Goal: Task Accomplishment & Management: Use online tool/utility

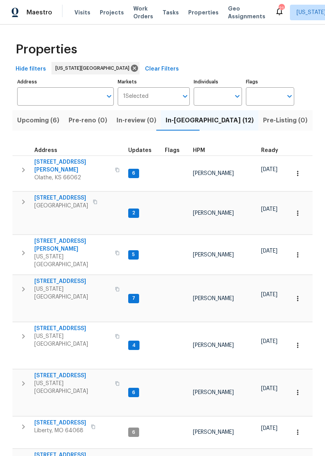
click at [62, 194] on span "[STREET_ADDRESS]" at bounding box center [61, 198] width 54 height 8
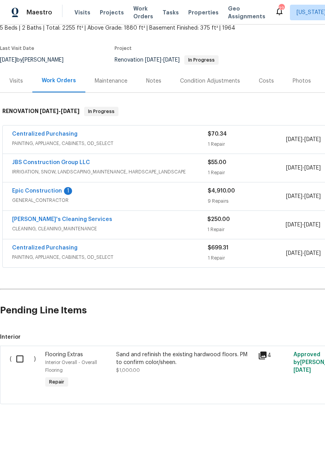
scroll to position [49, 0]
click at [23, 191] on link "Epic Construction" at bounding box center [37, 190] width 50 height 5
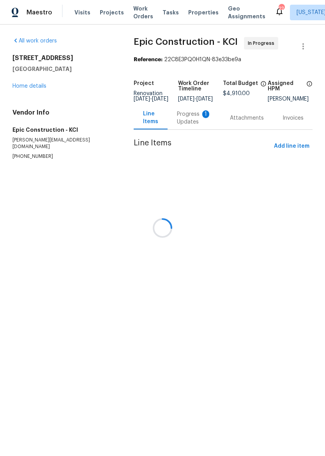
click at [202, 118] on div "1" at bounding box center [205, 114] width 7 height 8
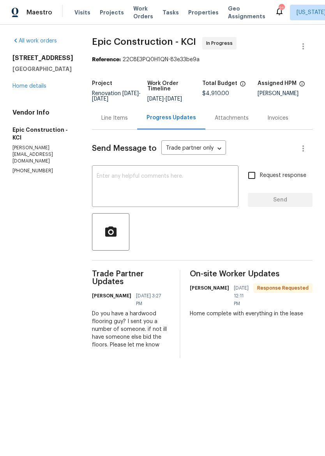
click at [35, 101] on div "All work orders 10332 Cherokee Ln Leawood, KS 66206 Home details Vendor Info Ep…" at bounding box center [42, 106] width 61 height 138
click at [35, 89] on link "Home details" at bounding box center [29, 85] width 34 height 5
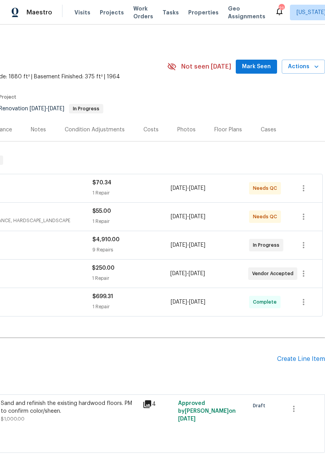
scroll to position [0, 115]
click at [304, 275] on icon "button" at bounding box center [303, 273] width 9 height 9
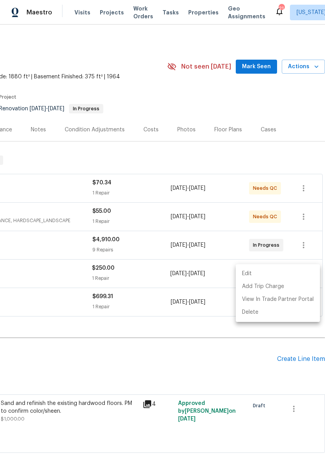
click at [290, 275] on li "Edit" at bounding box center [278, 273] width 84 height 13
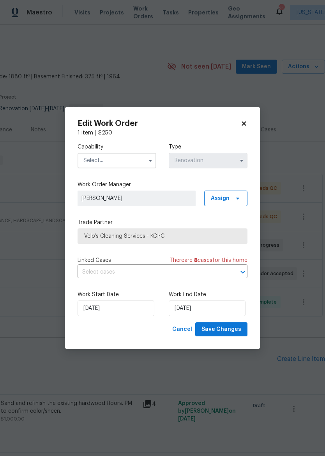
click at [200, 242] on span "Velo's Cleaning Services - KCI-C" at bounding box center [163, 236] width 170 height 16
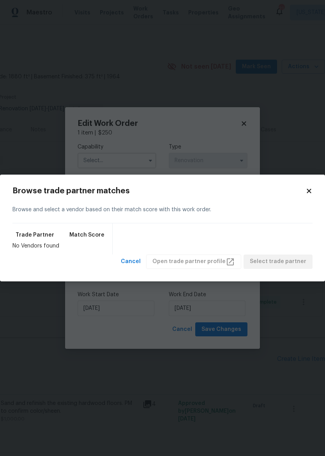
click at [308, 194] on icon at bounding box center [309, 191] width 7 height 7
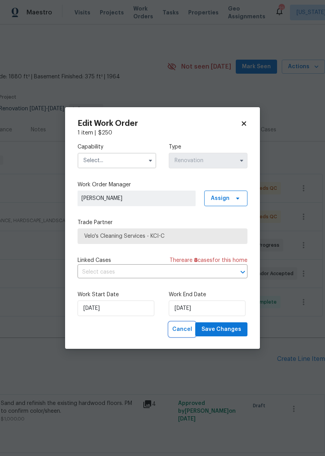
click at [189, 329] on span "Cancel" at bounding box center [182, 330] width 20 height 10
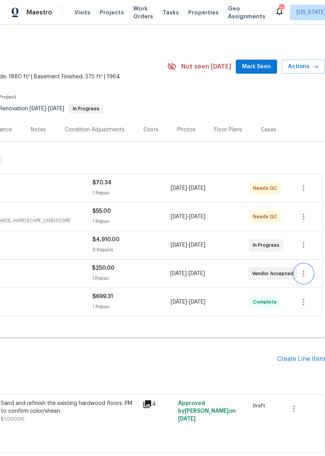
click at [303, 277] on icon "button" at bounding box center [303, 273] width 9 height 9
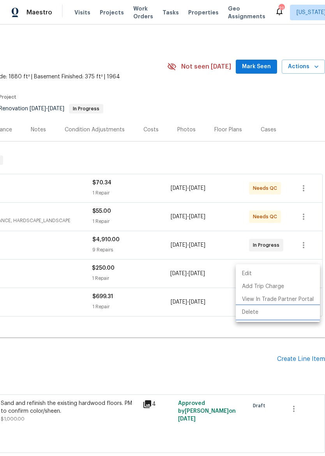
click at [252, 313] on li "Delete" at bounding box center [278, 312] width 84 height 13
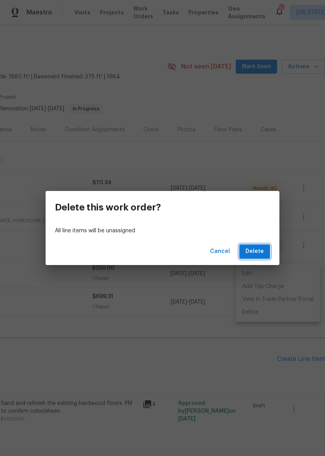
click at [255, 253] on span "Delete" at bounding box center [255, 252] width 18 height 10
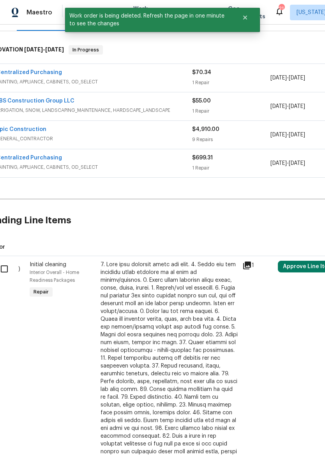
scroll to position [112, 11]
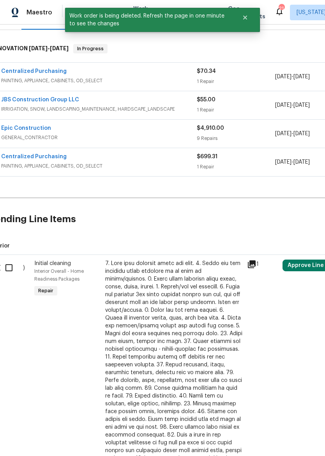
click at [11, 273] on input "checkbox" at bounding box center [12, 268] width 22 height 16
checkbox input "true"
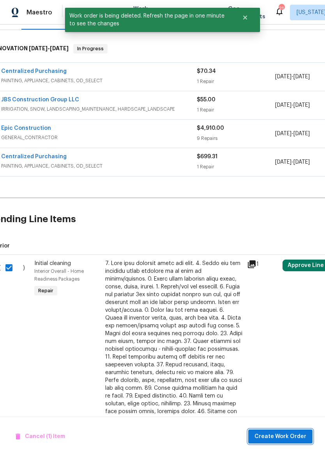
click at [289, 430] on button "Create Work Order" at bounding box center [280, 437] width 64 height 14
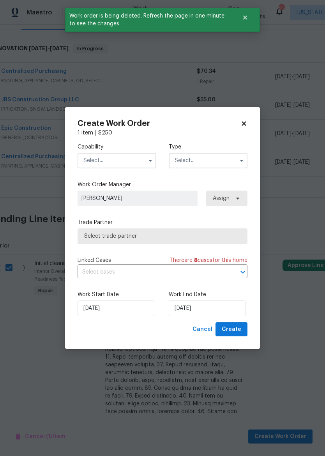
click at [122, 160] on input "text" at bounding box center [117, 161] width 79 height 16
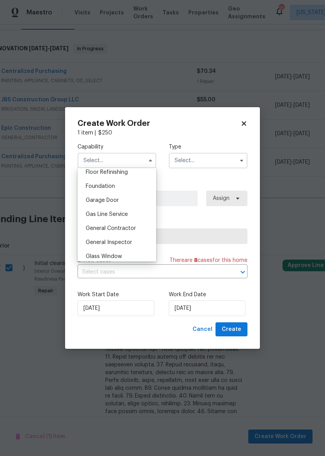
scroll to position [322, 0]
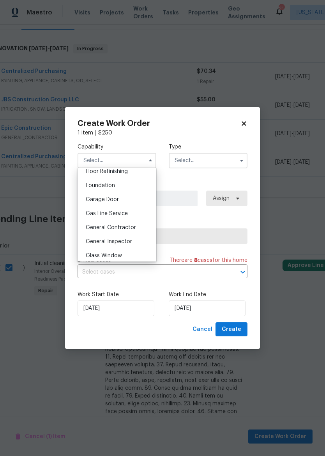
click at [127, 227] on span "General Contractor" at bounding box center [111, 227] width 50 height 5
type input "General Contractor"
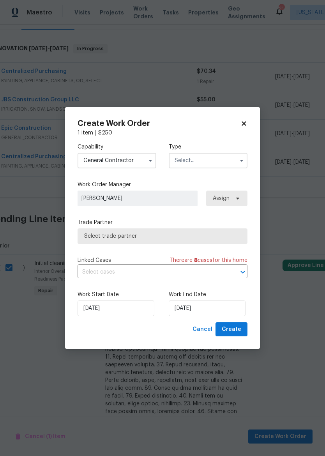
click at [228, 157] on input "text" at bounding box center [208, 161] width 79 height 16
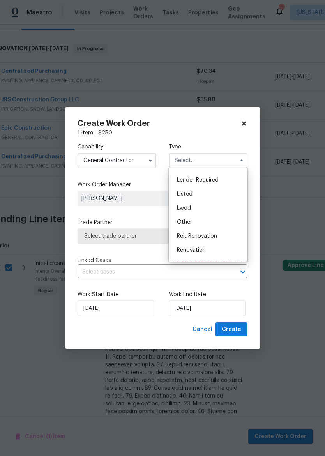
scroll to position [67, 0]
click at [218, 236] on div "Renovation" at bounding box center [208, 236] width 75 height 14
type input "Renovation"
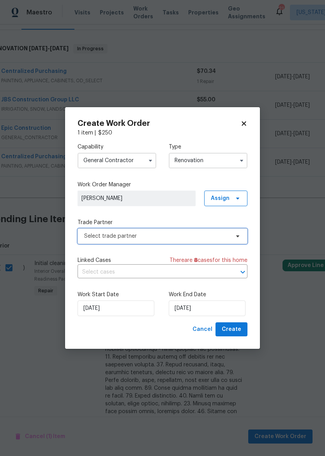
click at [206, 236] on span "Select trade partner" at bounding box center [156, 236] width 145 height 8
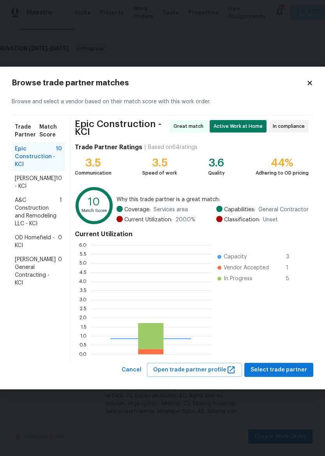
scroll to position [109, 121]
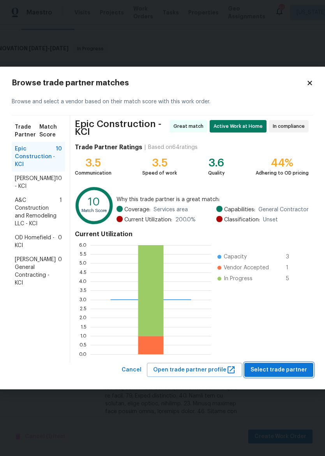
click at [285, 369] on span "Select trade partner" at bounding box center [279, 370] width 57 height 10
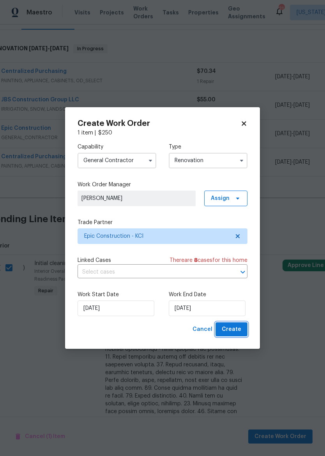
click at [239, 330] on span "Create" at bounding box center [231, 330] width 19 height 10
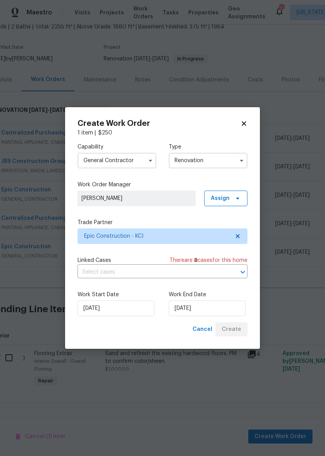
scroll to position [50, 11]
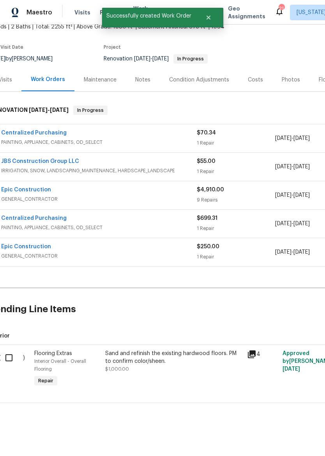
click at [7, 360] on input "checkbox" at bounding box center [12, 358] width 22 height 16
checkbox input "true"
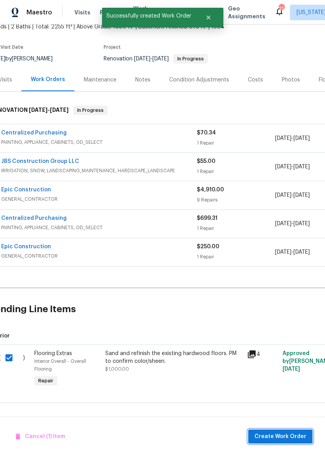
click at [289, 438] on span "Create Work Order" at bounding box center [281, 437] width 52 height 10
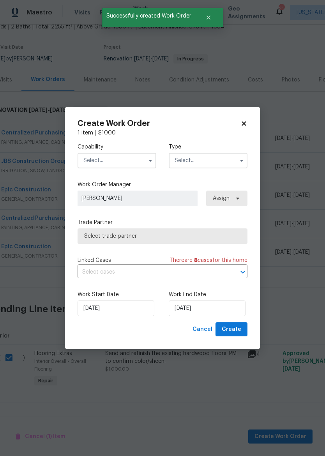
click at [127, 159] on input "text" at bounding box center [117, 161] width 79 height 16
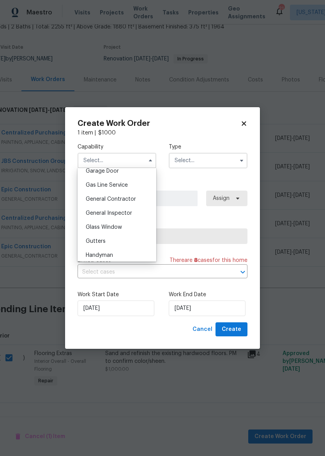
scroll to position [352, 0]
click at [124, 196] on span "General Contractor" at bounding box center [111, 197] width 50 height 5
type input "General Contractor"
click at [208, 159] on input "text" at bounding box center [208, 161] width 79 height 16
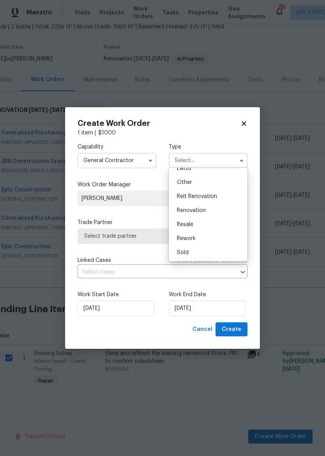
scroll to position [93, 0]
click at [209, 208] on div "Renovation" at bounding box center [208, 211] width 75 height 14
type input "Renovation"
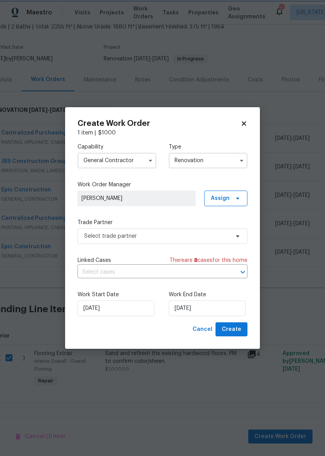
scroll to position [0, 0]
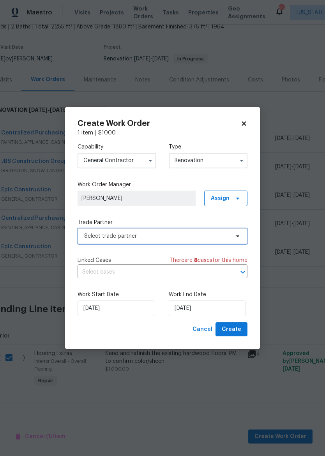
click at [206, 232] on span "Select trade partner" at bounding box center [156, 236] width 145 height 8
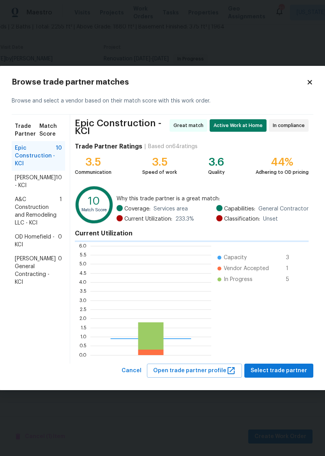
scroll to position [109, 121]
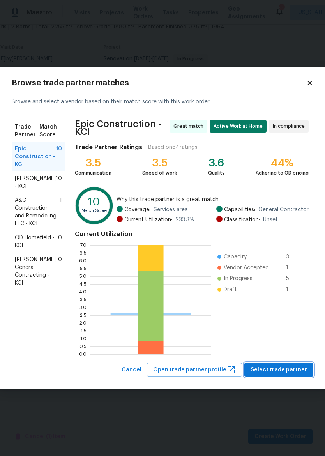
click at [280, 370] on span "Select trade partner" at bounding box center [279, 370] width 57 height 10
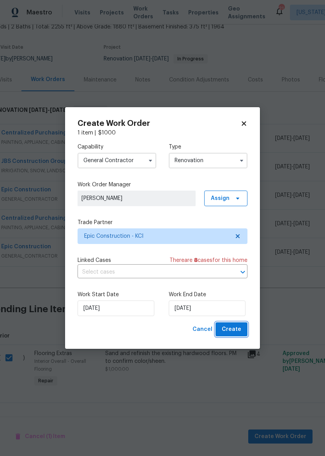
click at [234, 329] on span "Create" at bounding box center [231, 330] width 19 height 10
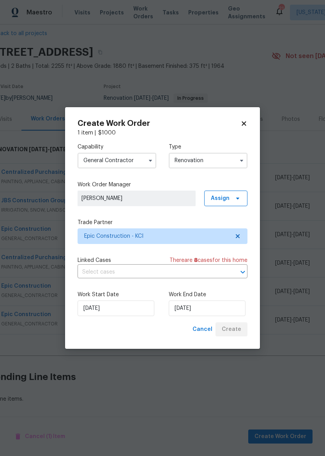
scroll to position [10, 11]
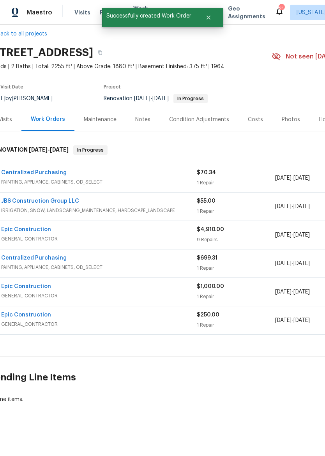
click at [161, 292] on div "Epic Construction" at bounding box center [99, 287] width 196 height 9
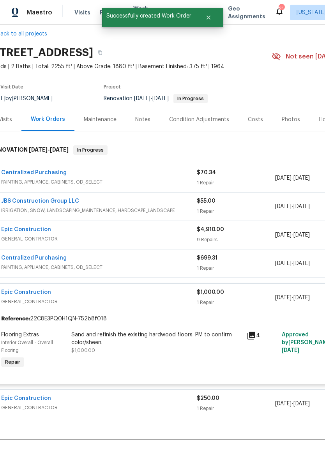
click at [165, 347] on div "Sand and refinish the existing hardwood floors. PM to confirm color/sheen. $1,0…" at bounding box center [156, 342] width 171 height 23
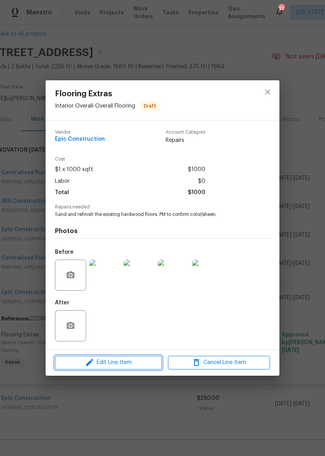
click at [133, 357] on button "Edit Line Item" at bounding box center [108, 363] width 107 height 14
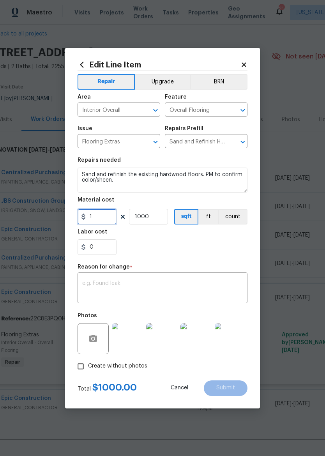
click at [105, 219] on input "1" at bounding box center [97, 217] width 39 height 16
click at [159, 216] on input "1000" at bounding box center [148, 217] width 39 height 16
type input "1"
click at [102, 225] on input "1" at bounding box center [97, 217] width 39 height 16
type input "3400"
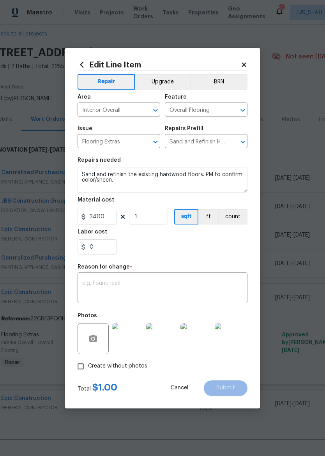
click at [230, 250] on div "0" at bounding box center [163, 247] width 170 height 16
click at [202, 284] on textarea at bounding box center [162, 289] width 161 height 16
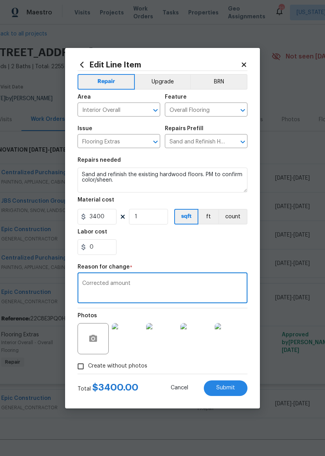
type textarea "Corrected amount"
click at [216, 252] on div "0" at bounding box center [163, 247] width 170 height 16
click at [229, 386] on span "Submit" at bounding box center [225, 388] width 19 height 6
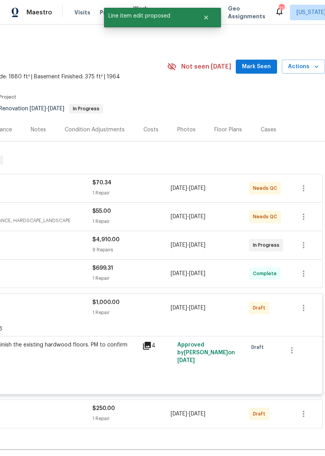
scroll to position [0, 115]
click at [307, 308] on icon "button" at bounding box center [303, 307] width 9 height 9
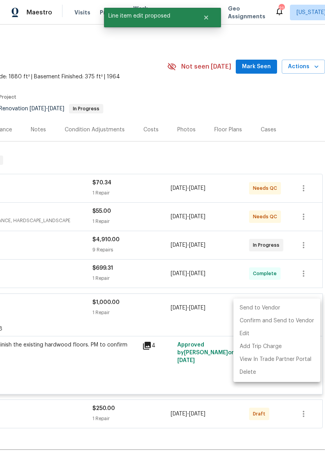
click at [288, 303] on li "Send to Vendor" at bounding box center [277, 308] width 87 height 13
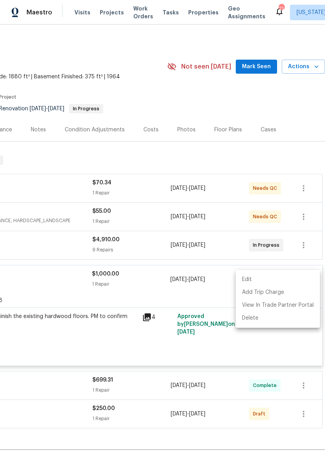
click at [61, 284] on div at bounding box center [162, 228] width 325 height 456
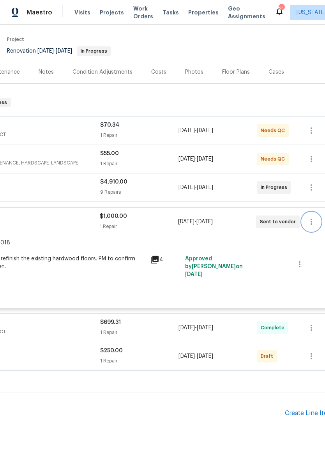
scroll to position [58, 108]
click at [313, 355] on icon "button" at bounding box center [310, 355] width 9 height 9
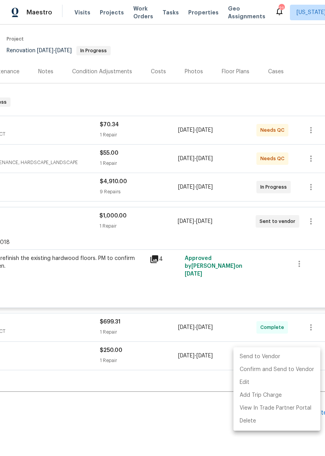
click at [283, 354] on li "Send to Vendor" at bounding box center [277, 357] width 87 height 13
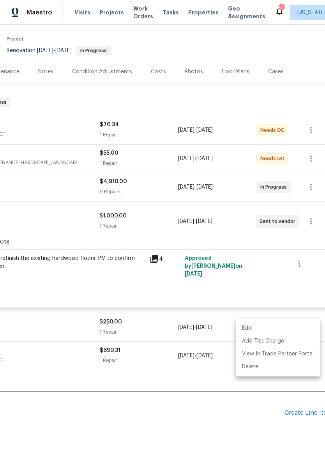
click at [224, 422] on div at bounding box center [162, 228] width 325 height 456
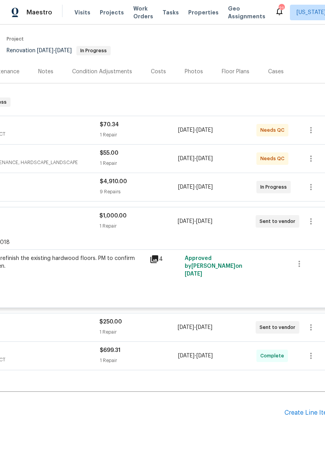
click at [30, 16] on span "Maestro" at bounding box center [40, 13] width 26 height 8
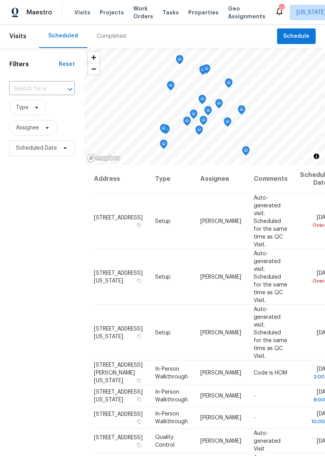
click at [38, 11] on span "Maestro" at bounding box center [40, 13] width 26 height 8
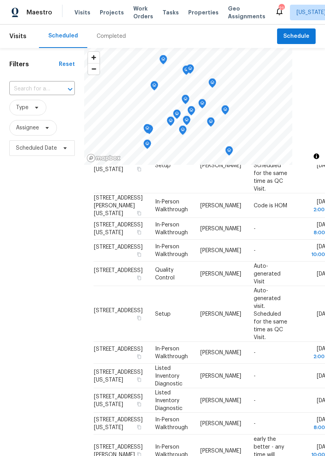
scroll to position [168, 0]
click at [0, 0] on icon at bounding box center [0, 0] width 0 height 0
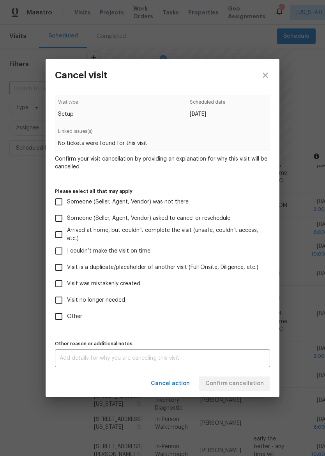
click at [115, 292] on label "Visit no longer needed" at bounding box center [157, 300] width 213 height 16
click at [67, 292] on input "Visit no longer needed" at bounding box center [59, 300] width 16 height 16
checkbox input "true"
click at [112, 359] on textarea at bounding box center [163, 358] width 206 height 5
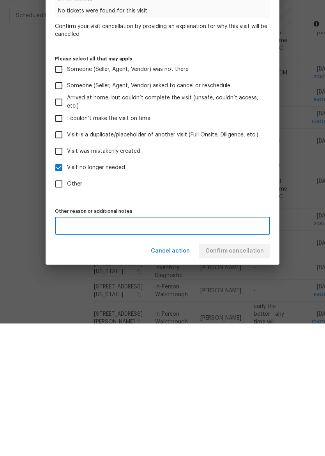
type textarea "."
click at [245, 210] on label "Someone (Seller, Agent, Vendor) asked to cancel or reschedule" at bounding box center [157, 218] width 213 height 16
click at [67, 210] on input "Someone (Seller, Agent, Vendor) asked to cancel or reschedule" at bounding box center [59, 218] width 16 height 16
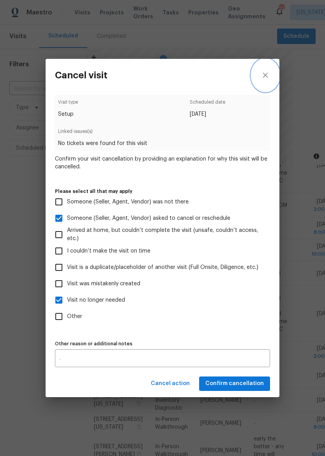
click at [271, 75] on button "close" at bounding box center [265, 75] width 28 height 33
checkbox input "false"
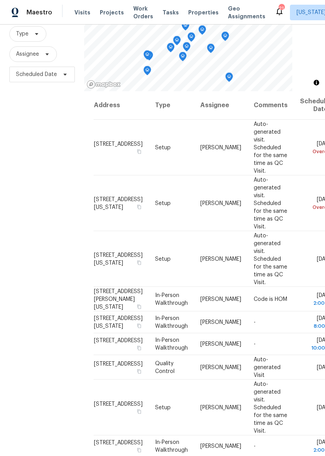
scroll to position [0, 0]
